Goal: Information Seeking & Learning: Learn about a topic

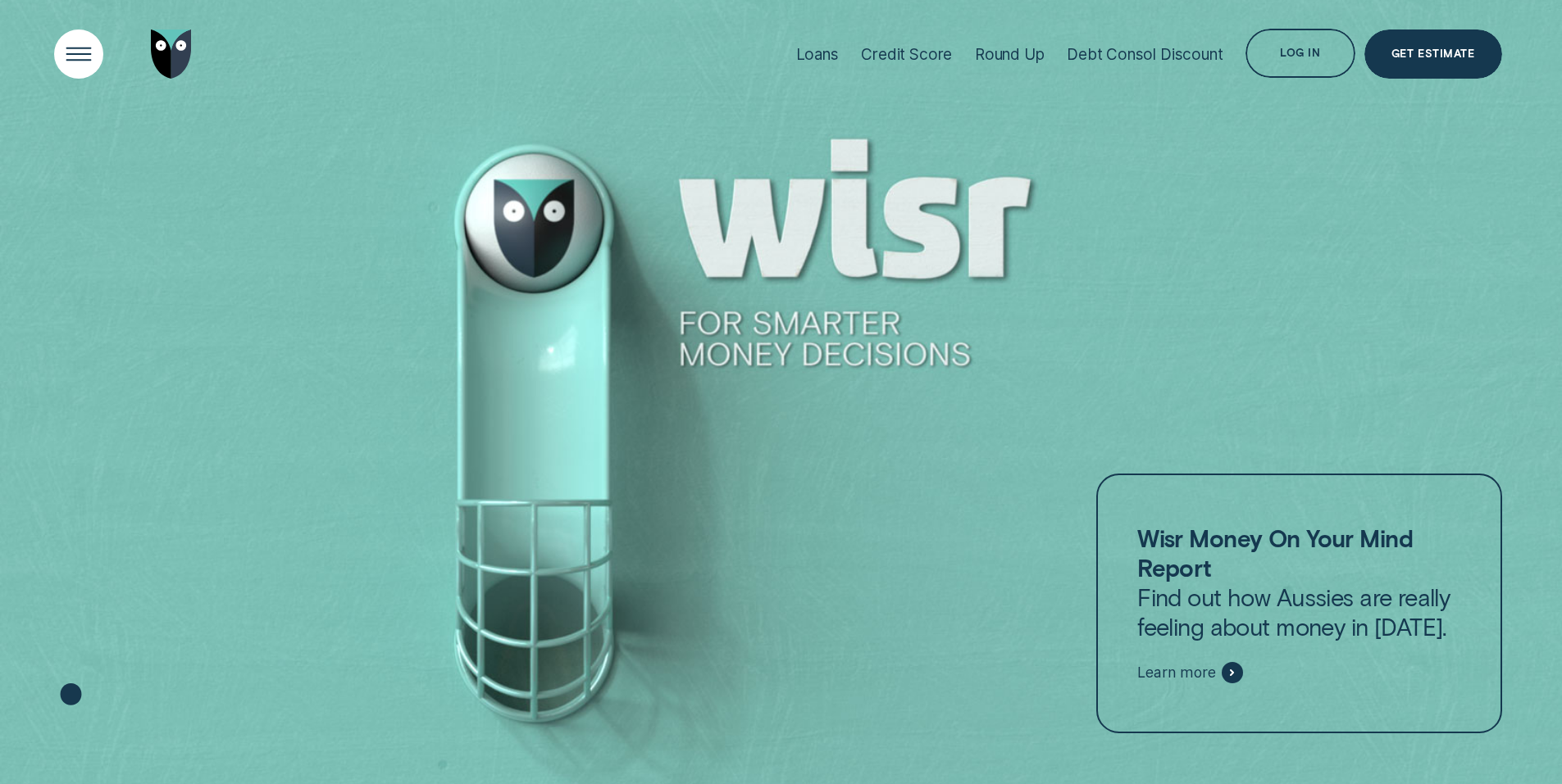
click at [65, 54] on div "Open Menu" at bounding box center [79, 55] width 70 height 70
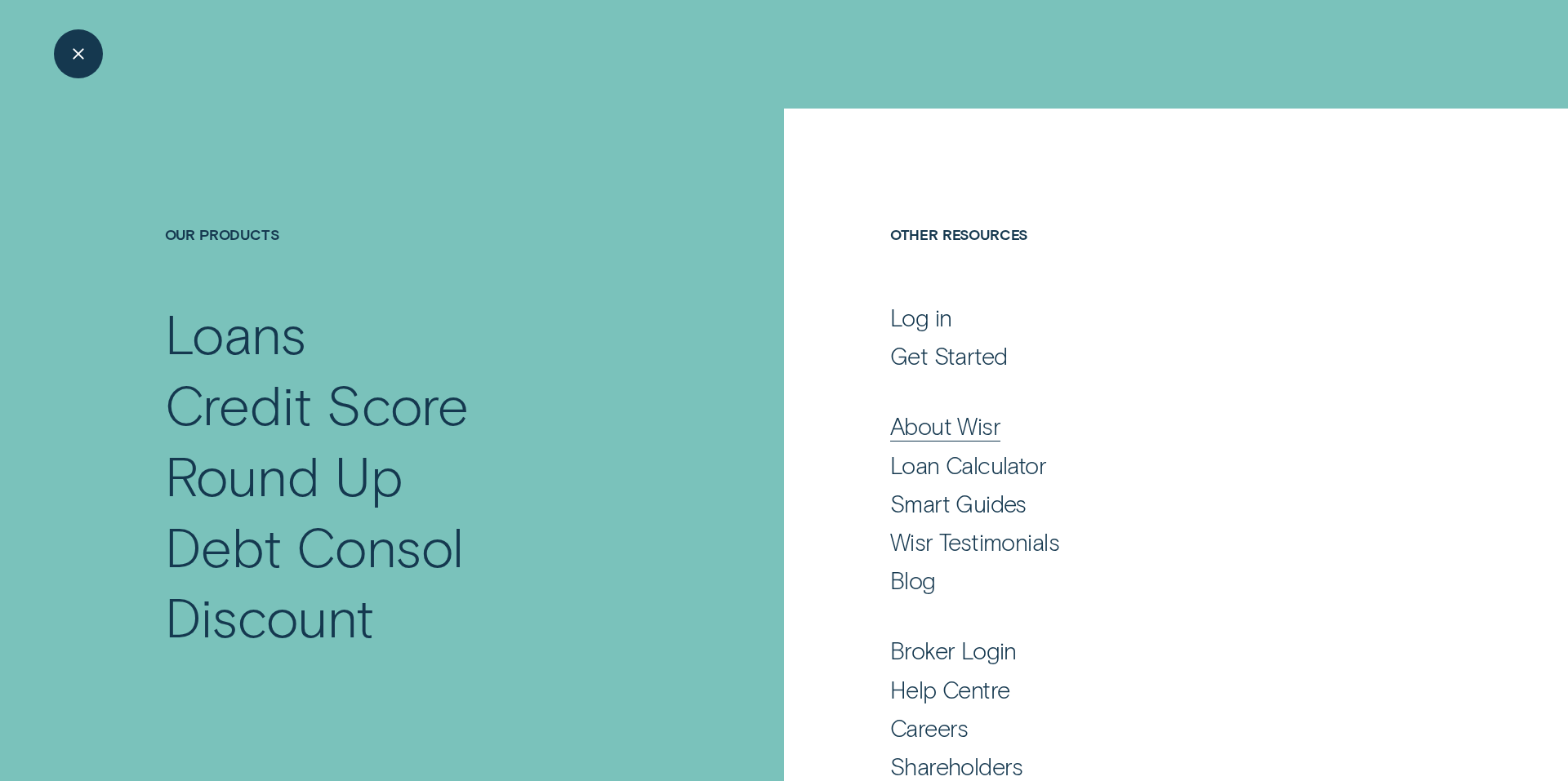
click at [947, 419] on div "About Wisr" at bounding box center [945, 426] width 111 height 30
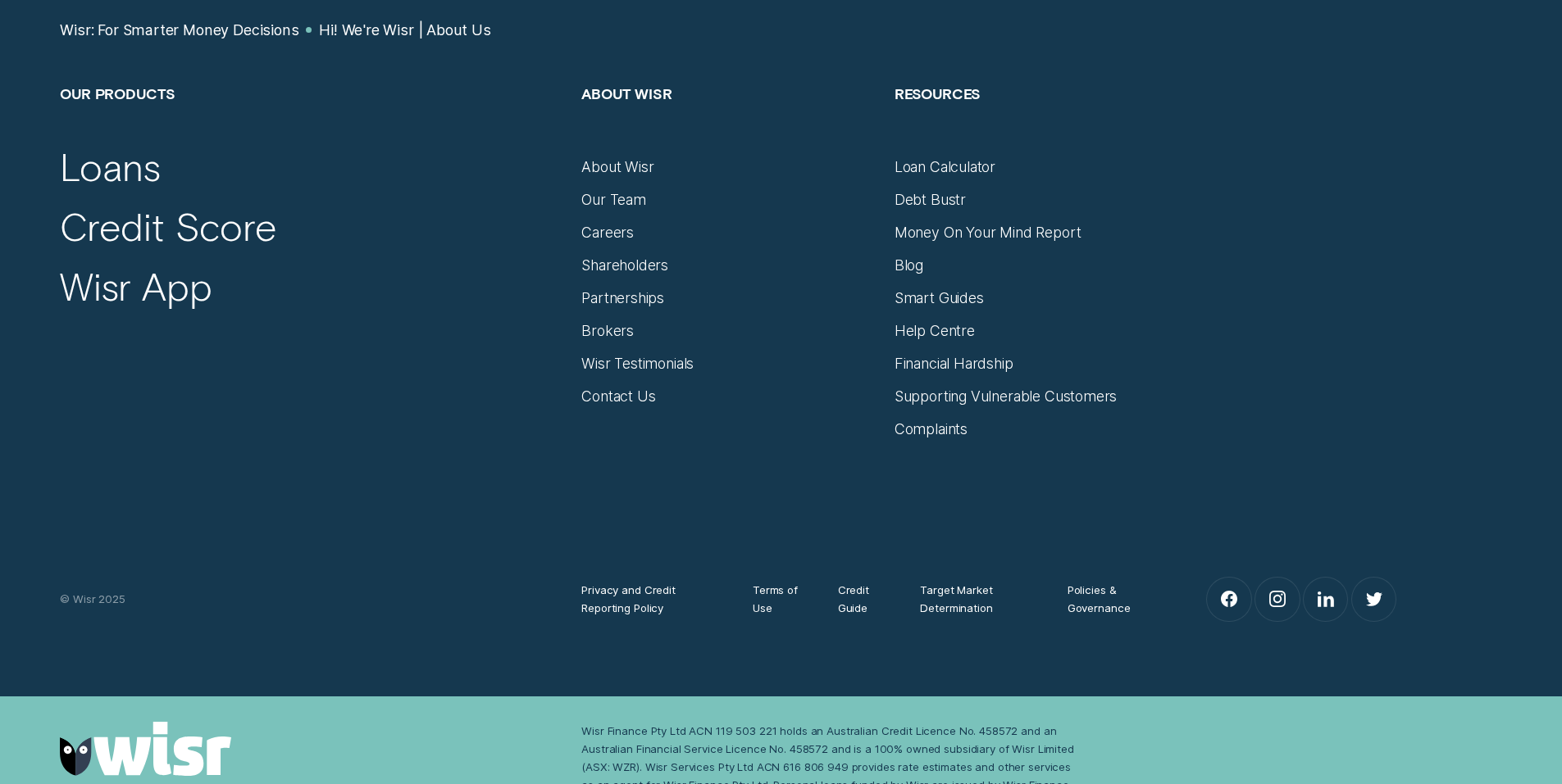
scroll to position [11064, 0]
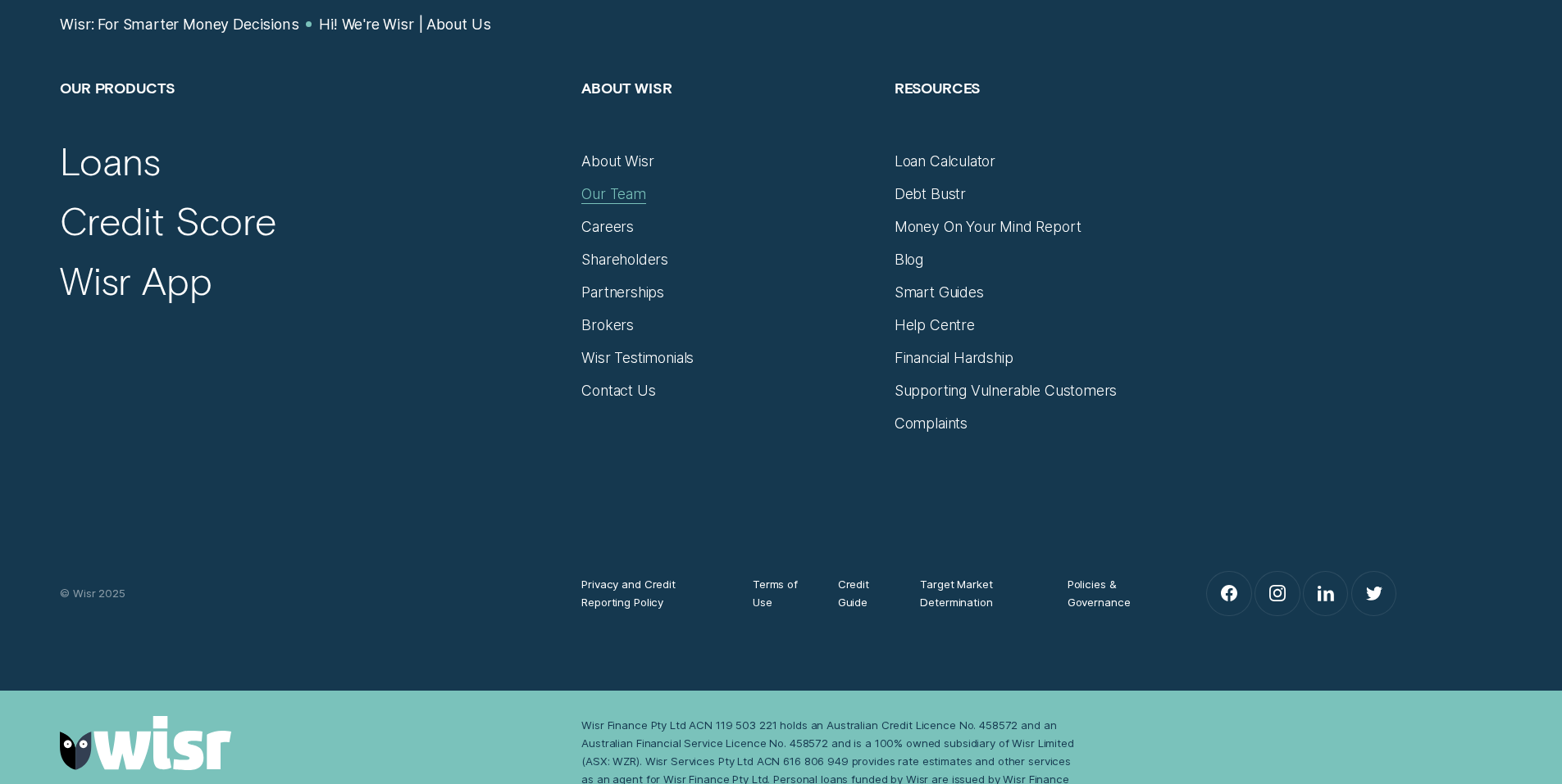
click at [600, 185] on div "Our Team" at bounding box center [614, 194] width 65 height 18
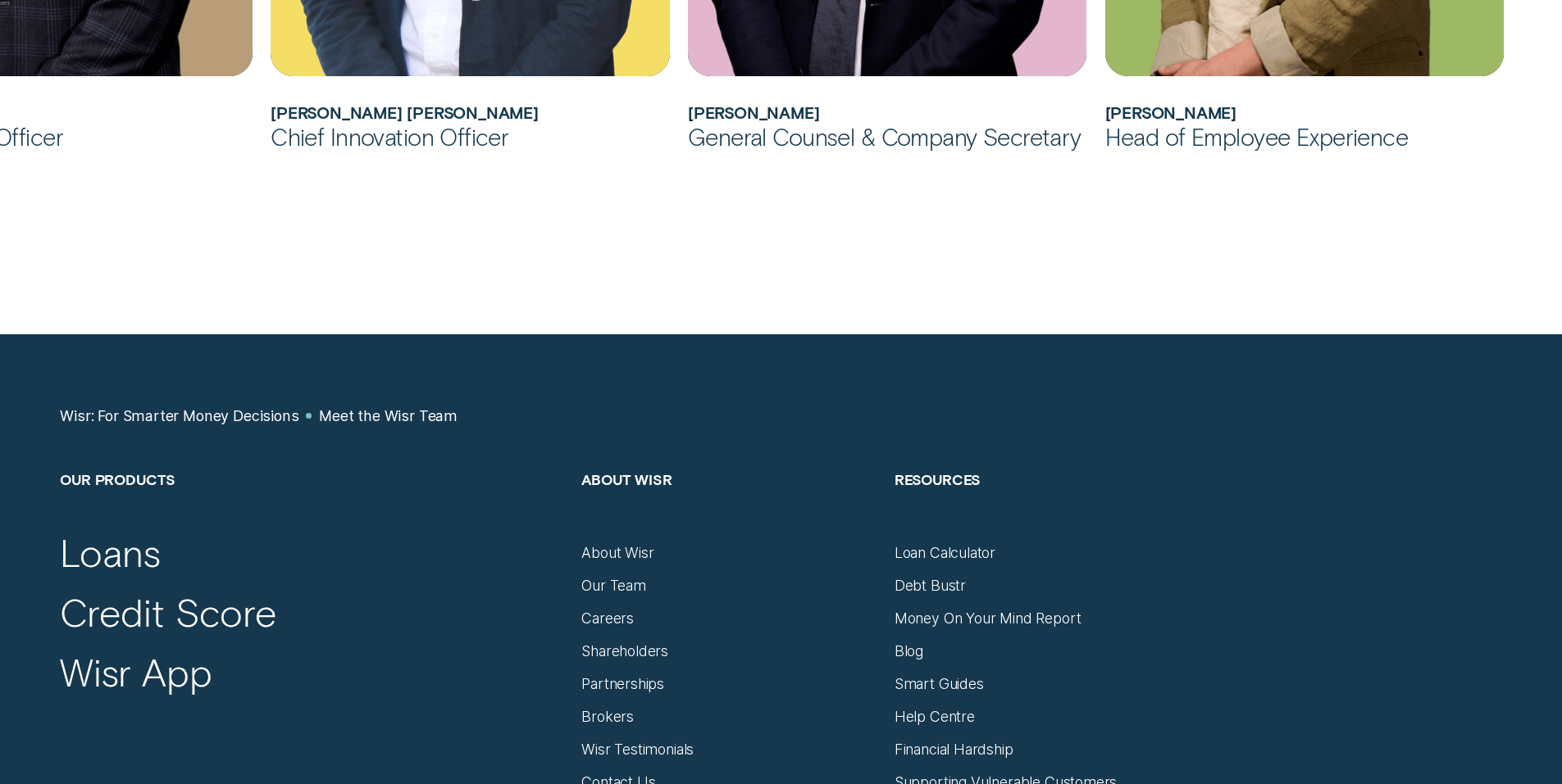
scroll to position [2131, 0]
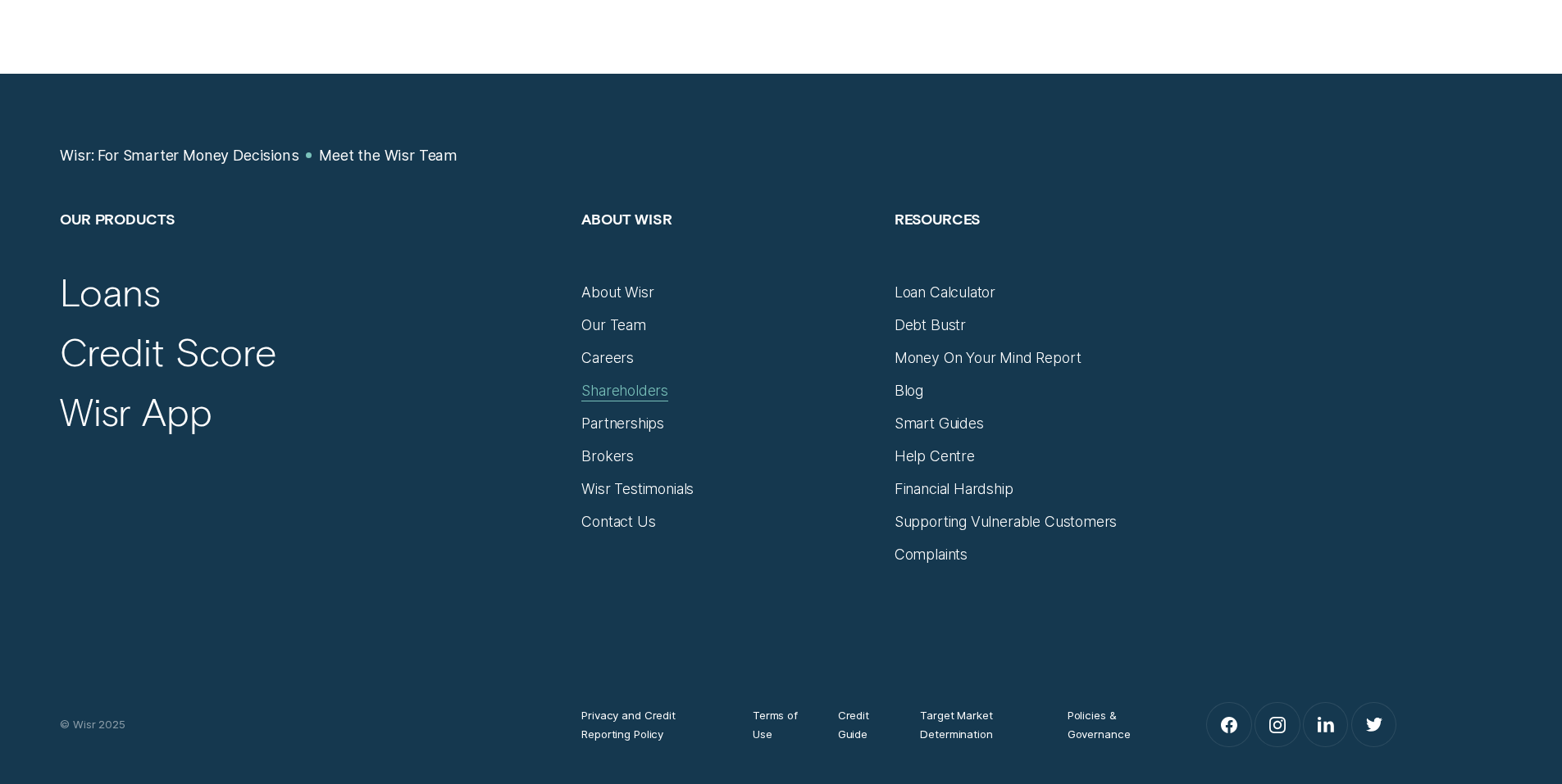
click at [622, 391] on div "Shareholders" at bounding box center [625, 390] width 87 height 18
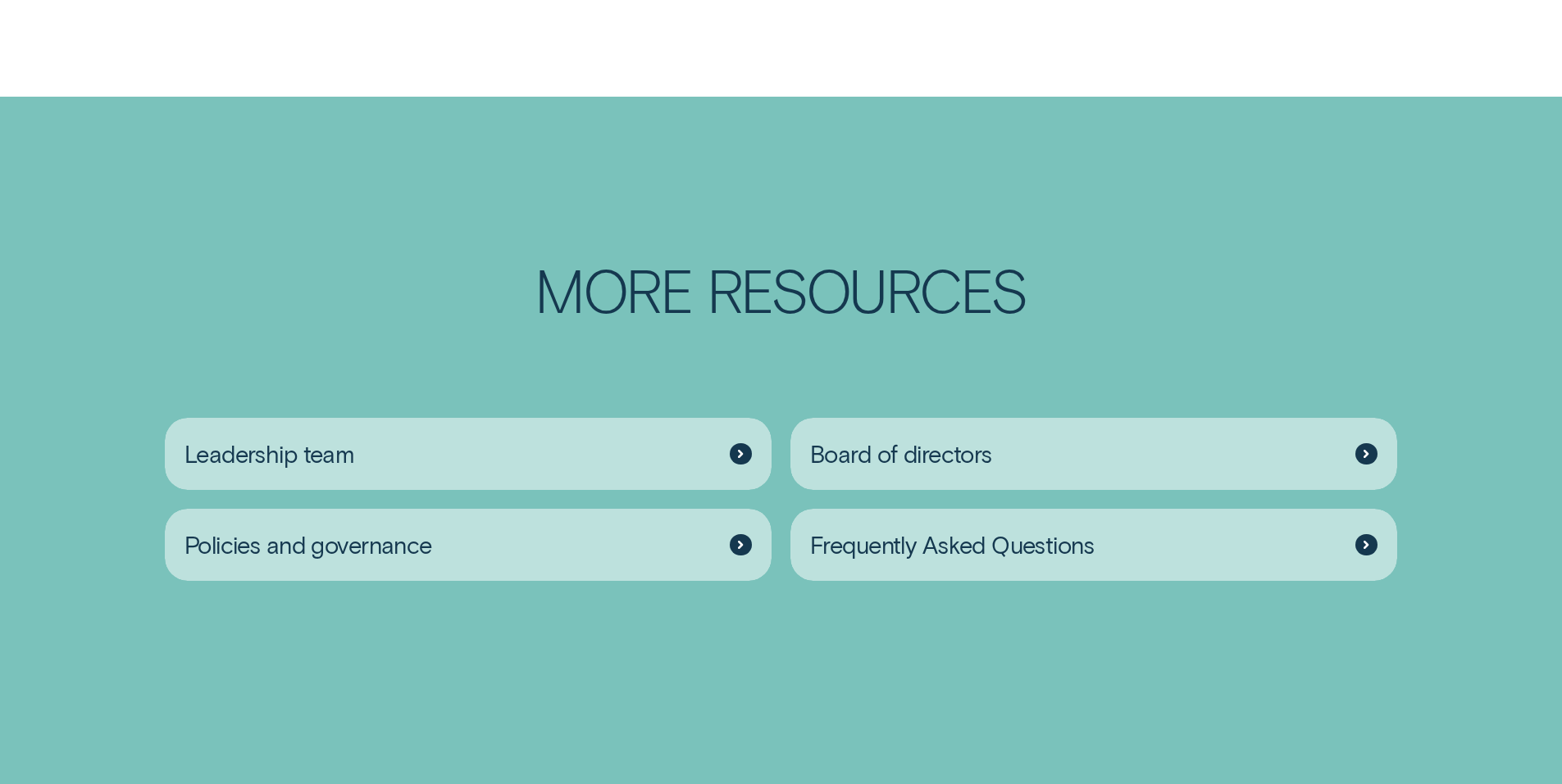
scroll to position [2787, 0]
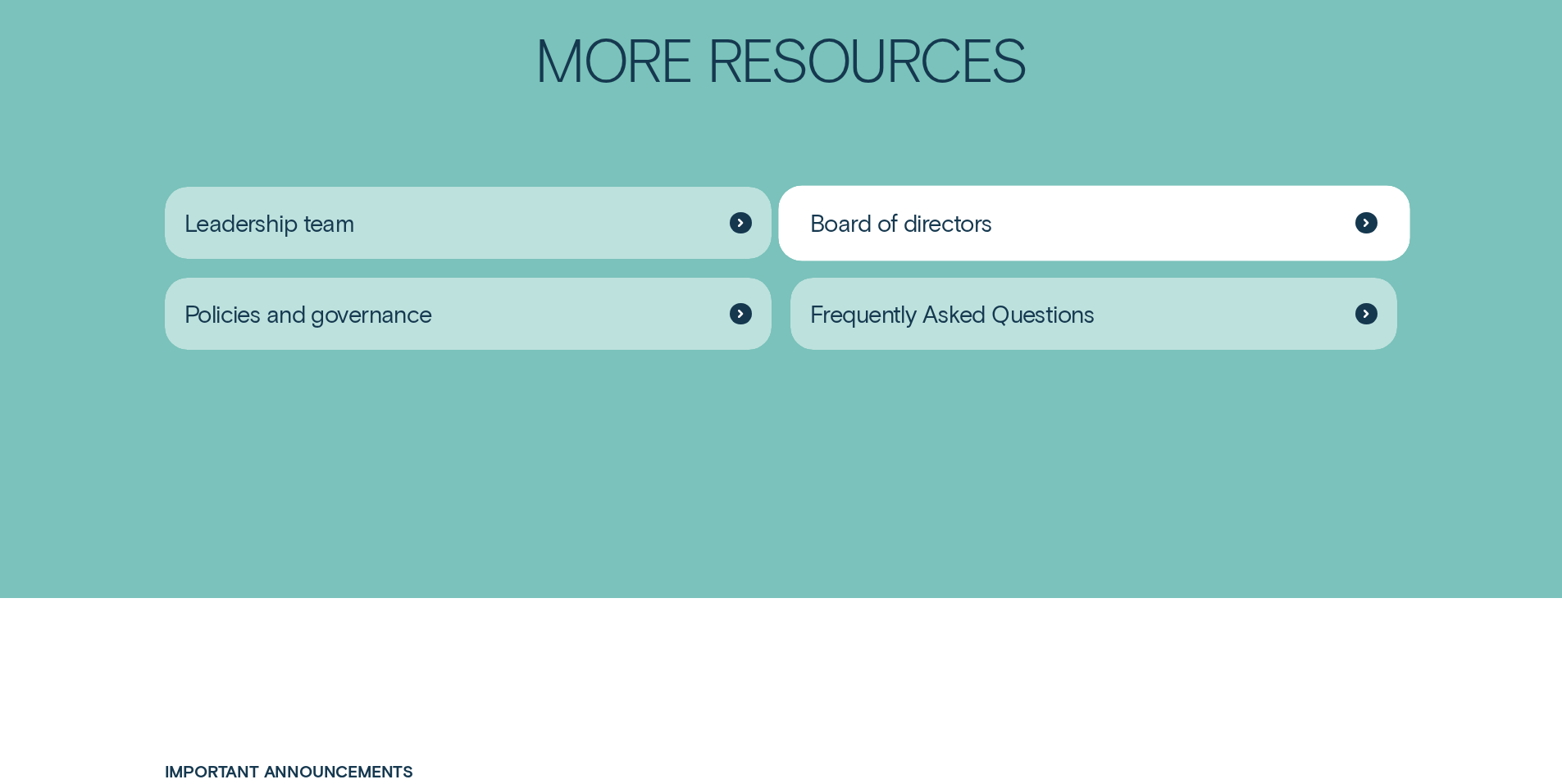
click at [1360, 234] on div at bounding box center [1366, 223] width 22 height 22
